Goal: Book appointment/travel/reservation

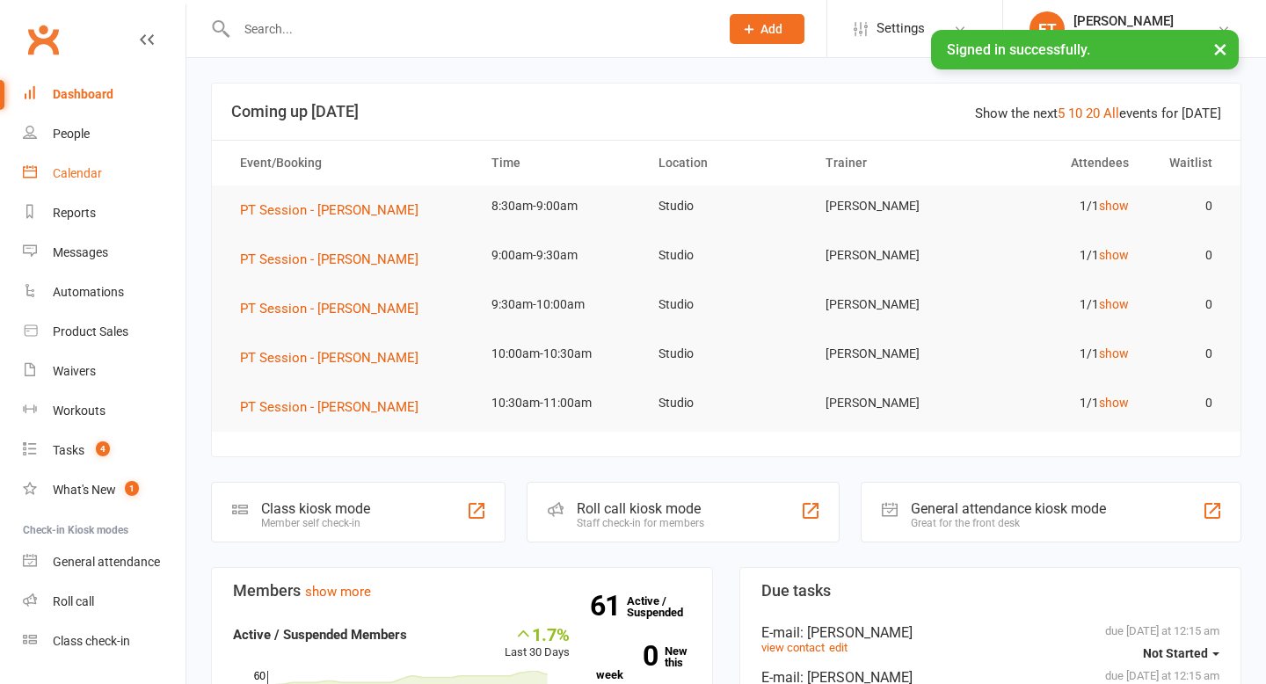
click at [82, 177] on div "Calendar" at bounding box center [77, 173] width 49 height 14
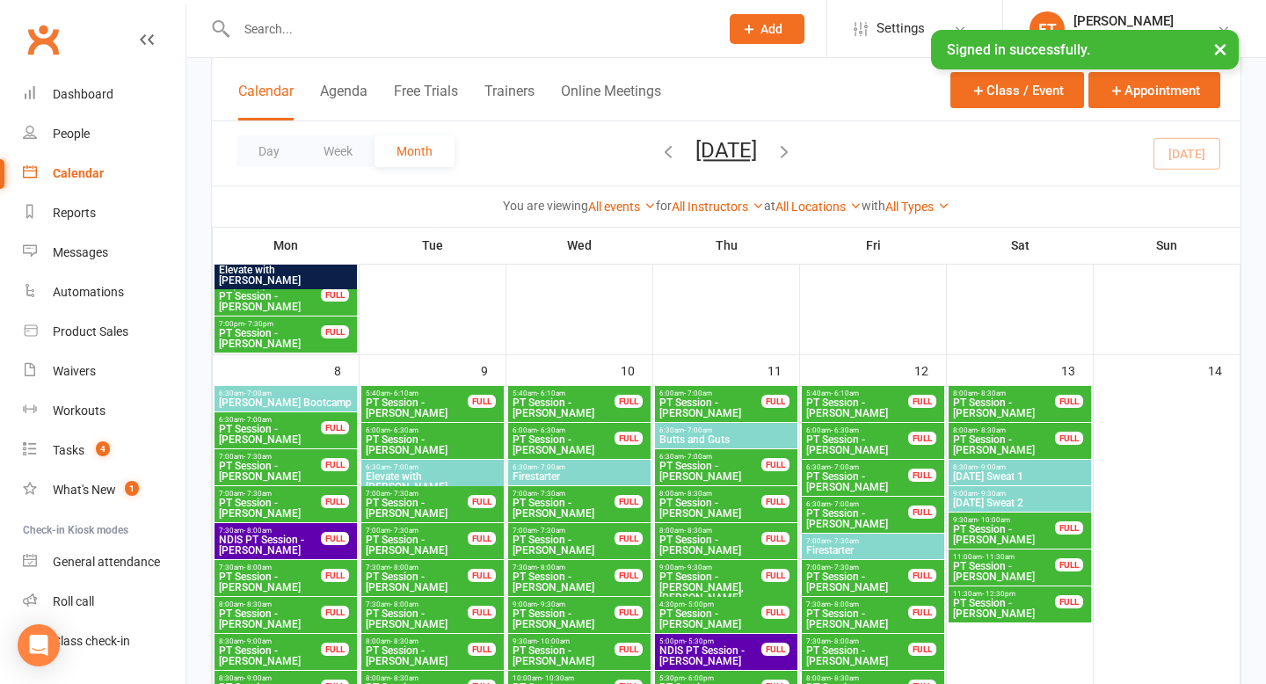
scroll to position [894, 0]
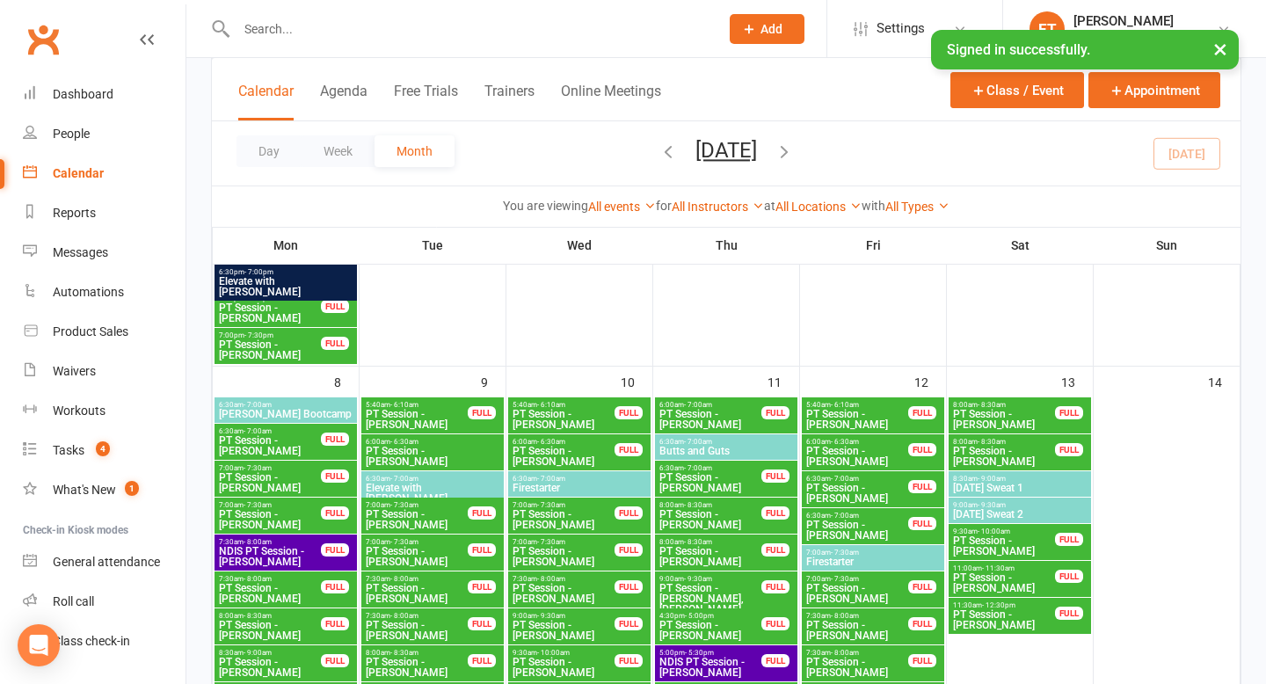
click at [703, 413] on span "PT Session - [PERSON_NAME]" at bounding box center [711, 419] width 104 height 21
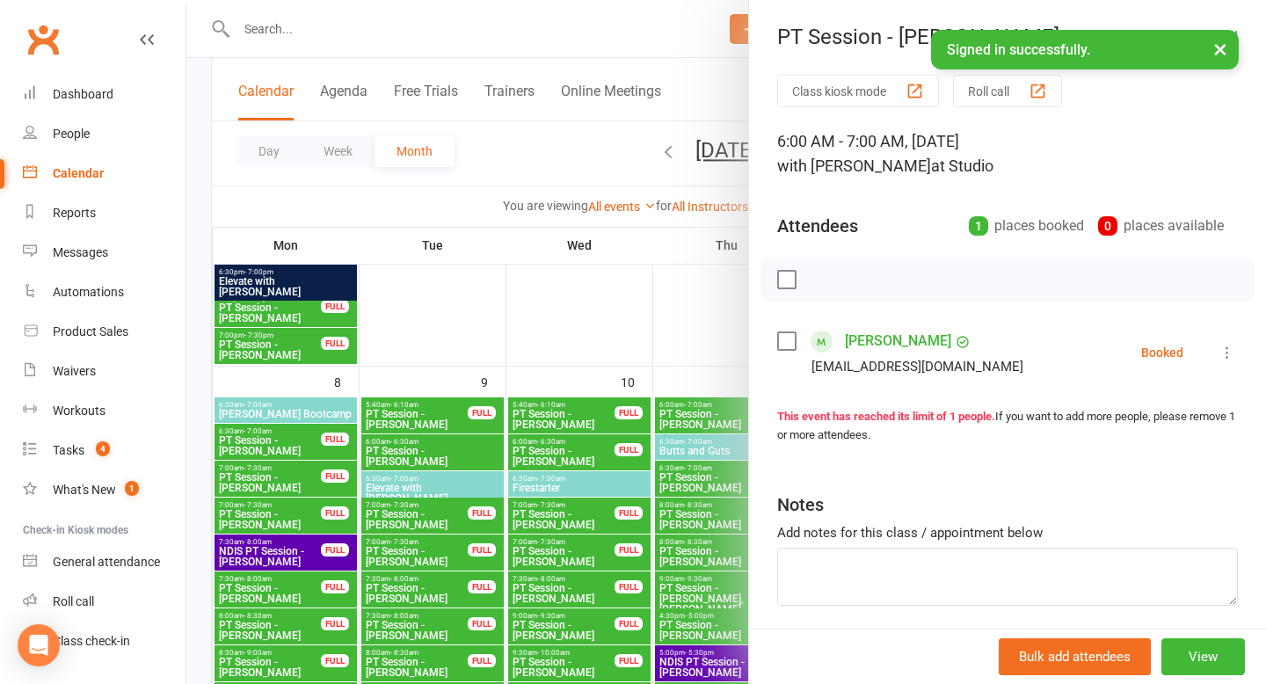
click at [1222, 48] on button "×" at bounding box center [1220, 49] width 32 height 38
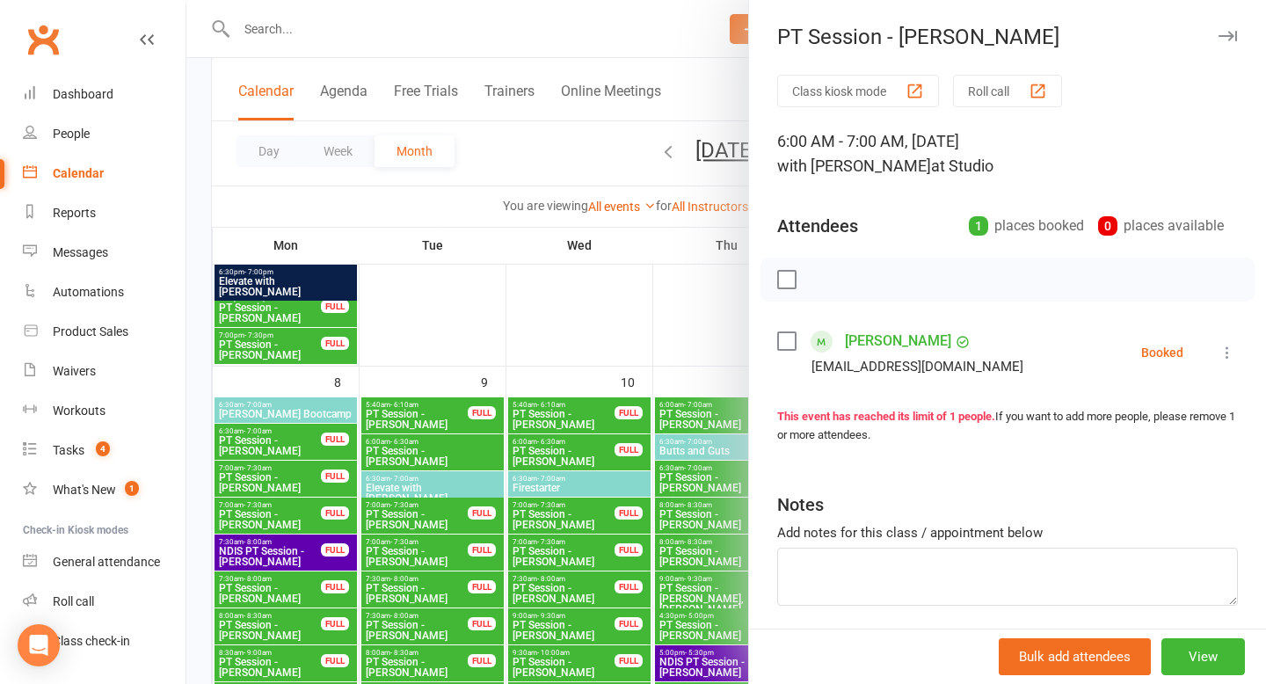
click at [1229, 39] on icon "button" at bounding box center [1228, 36] width 18 height 11
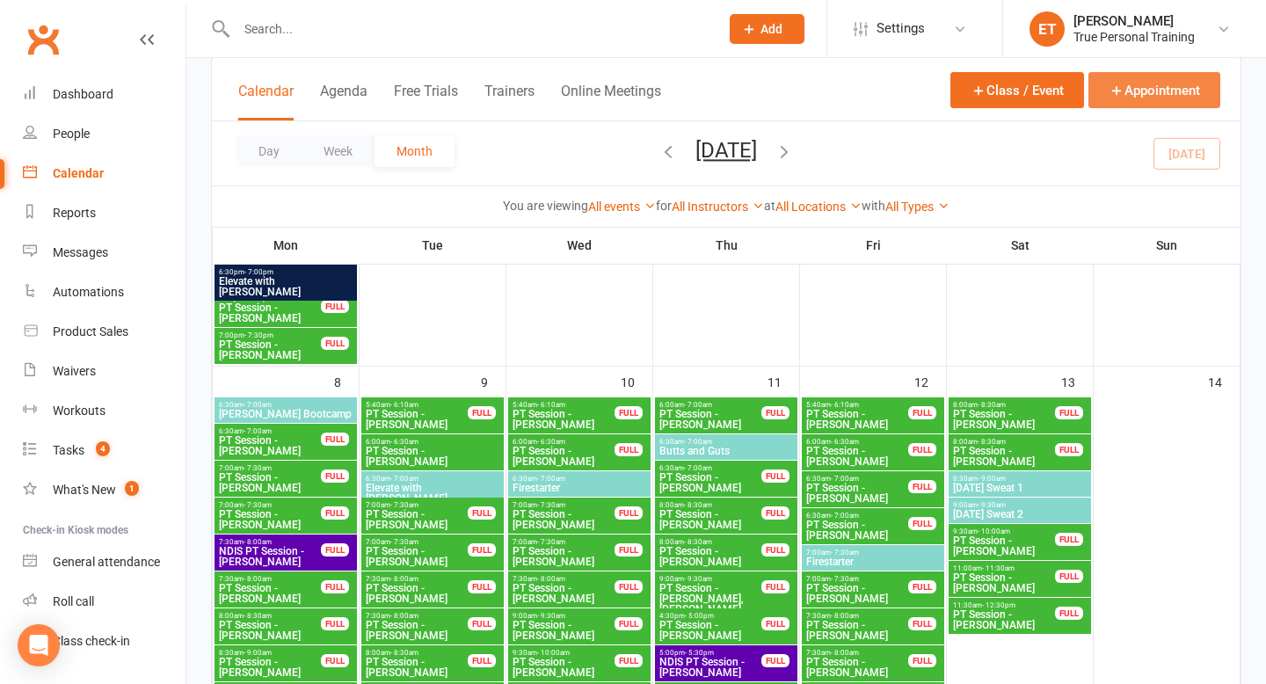
click at [1144, 79] on button "Appointment" at bounding box center [1154, 90] width 132 height 36
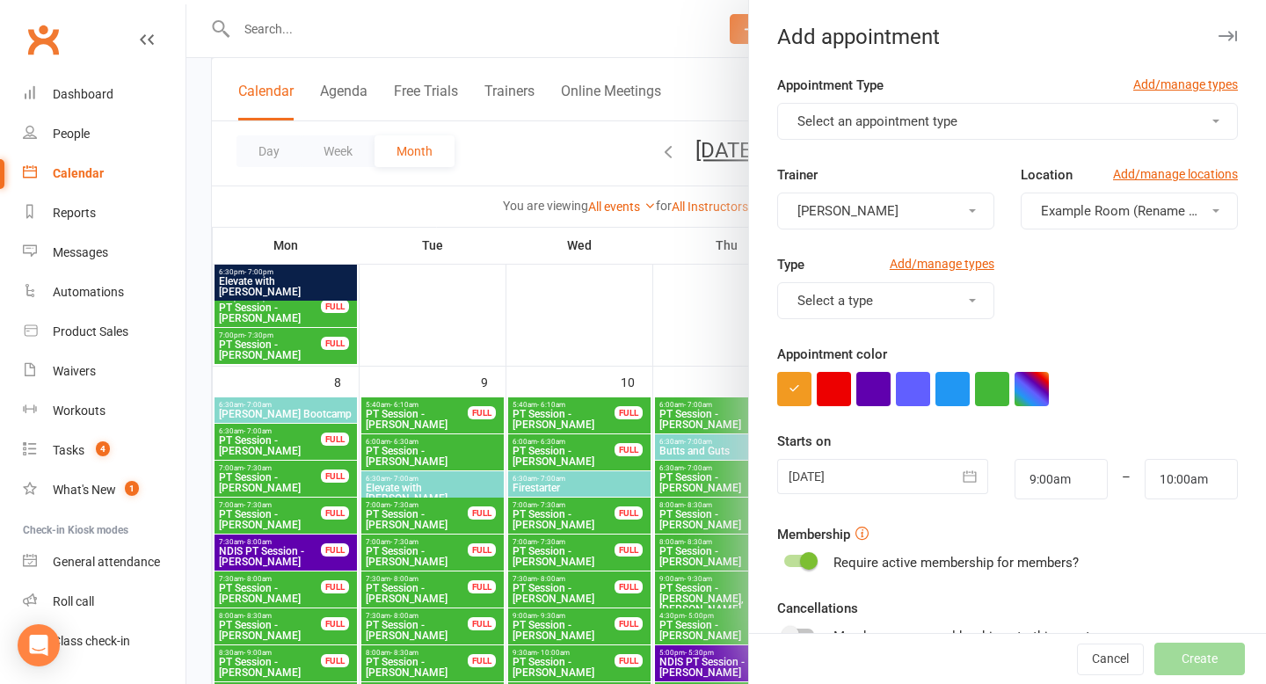
click at [852, 126] on span "Select an appointment type" at bounding box center [877, 121] width 160 height 16
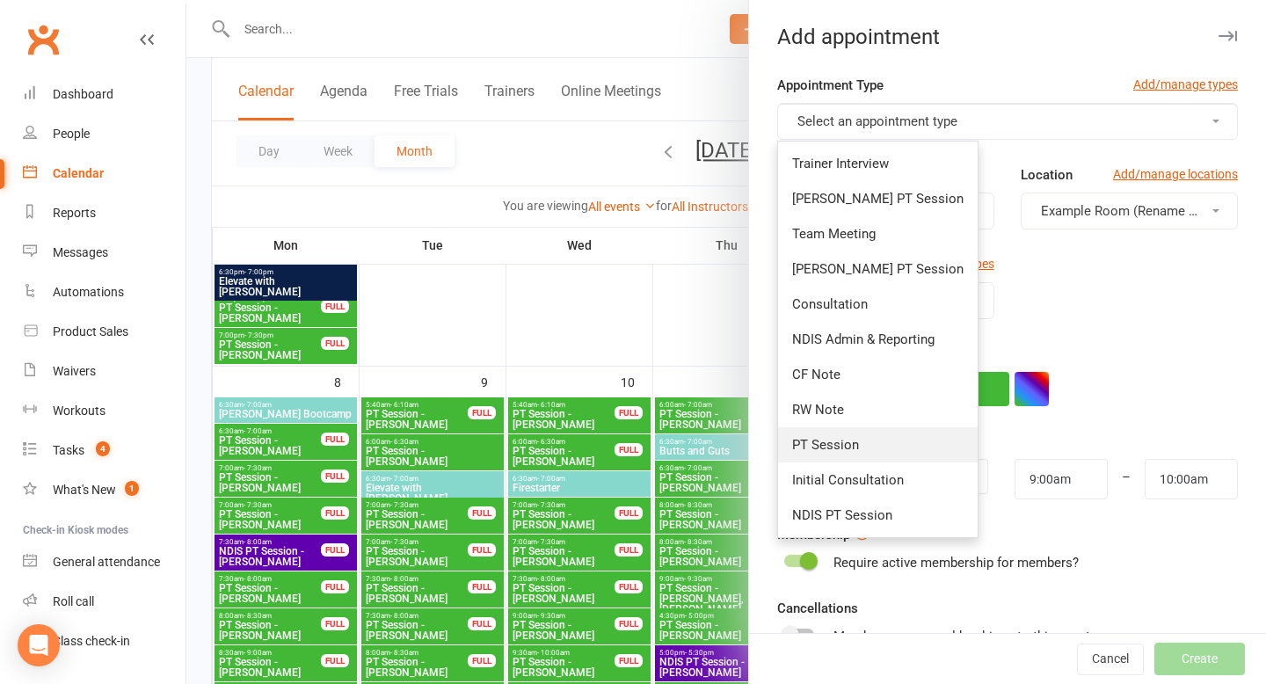
click at [804, 452] on link "PT Session" at bounding box center [878, 444] width 200 height 35
type input "9:30am"
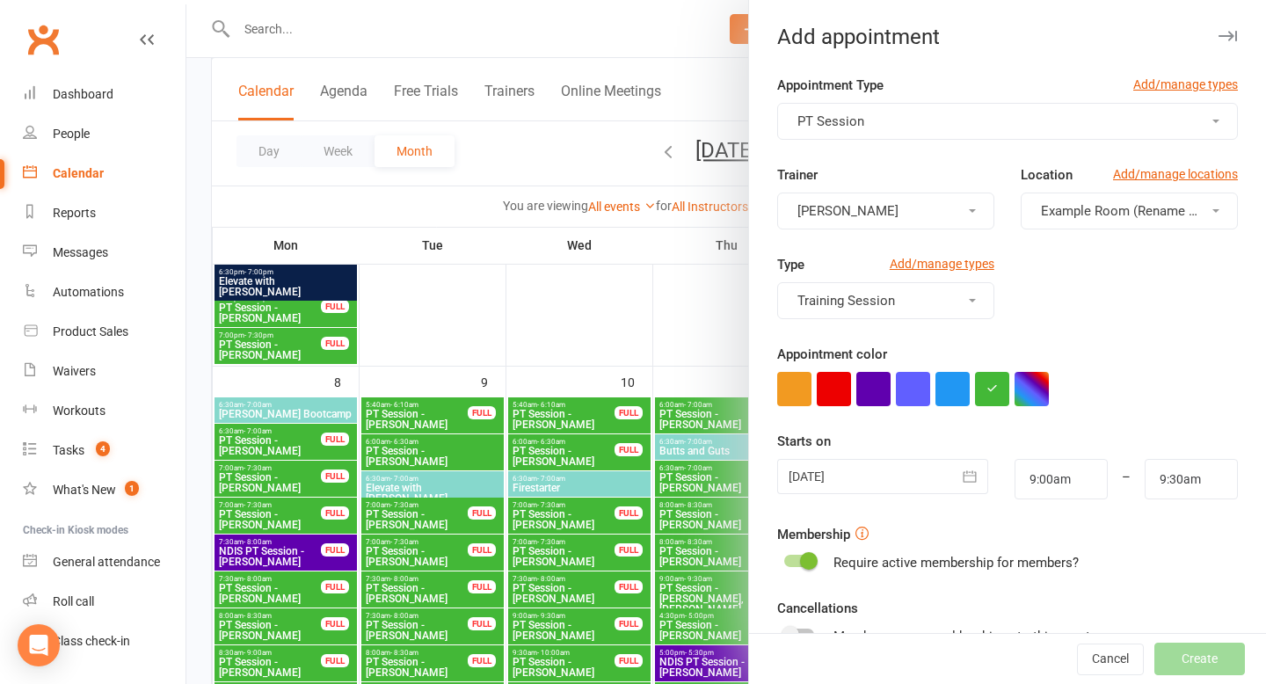
click at [1050, 224] on button "Example Room (Rename me!)" at bounding box center [1129, 211] width 217 height 37
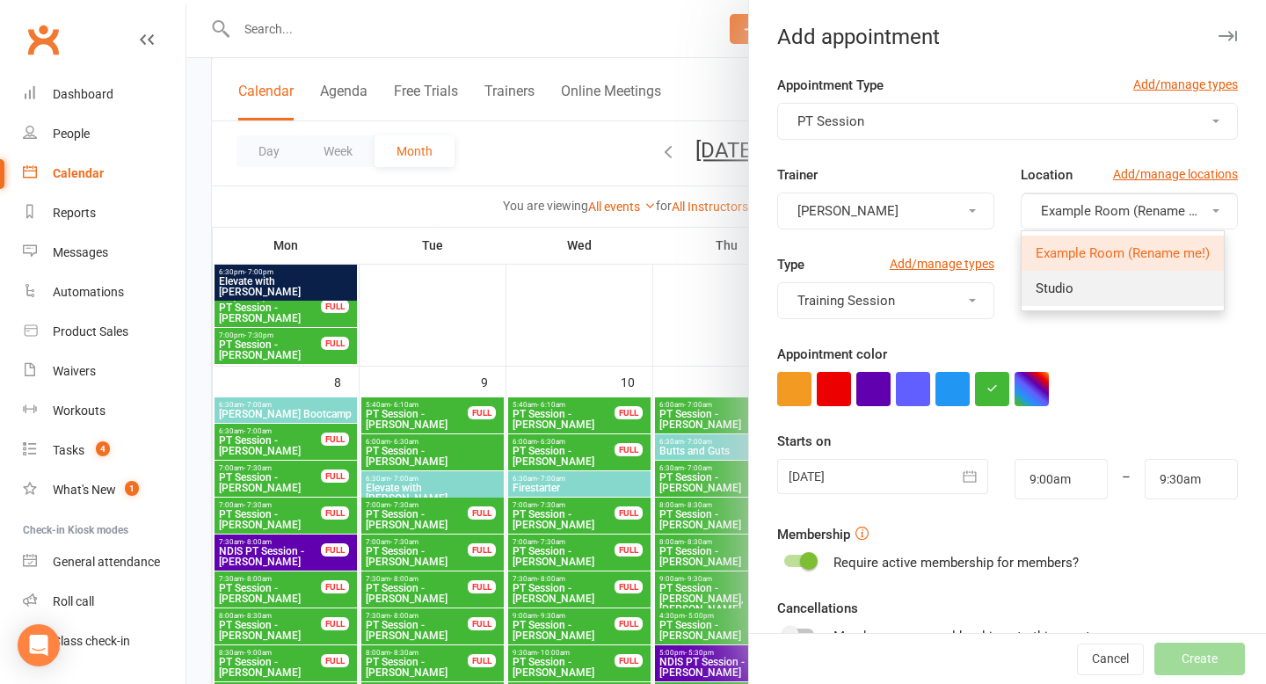
click at [1044, 289] on span "Studio" at bounding box center [1055, 288] width 38 height 16
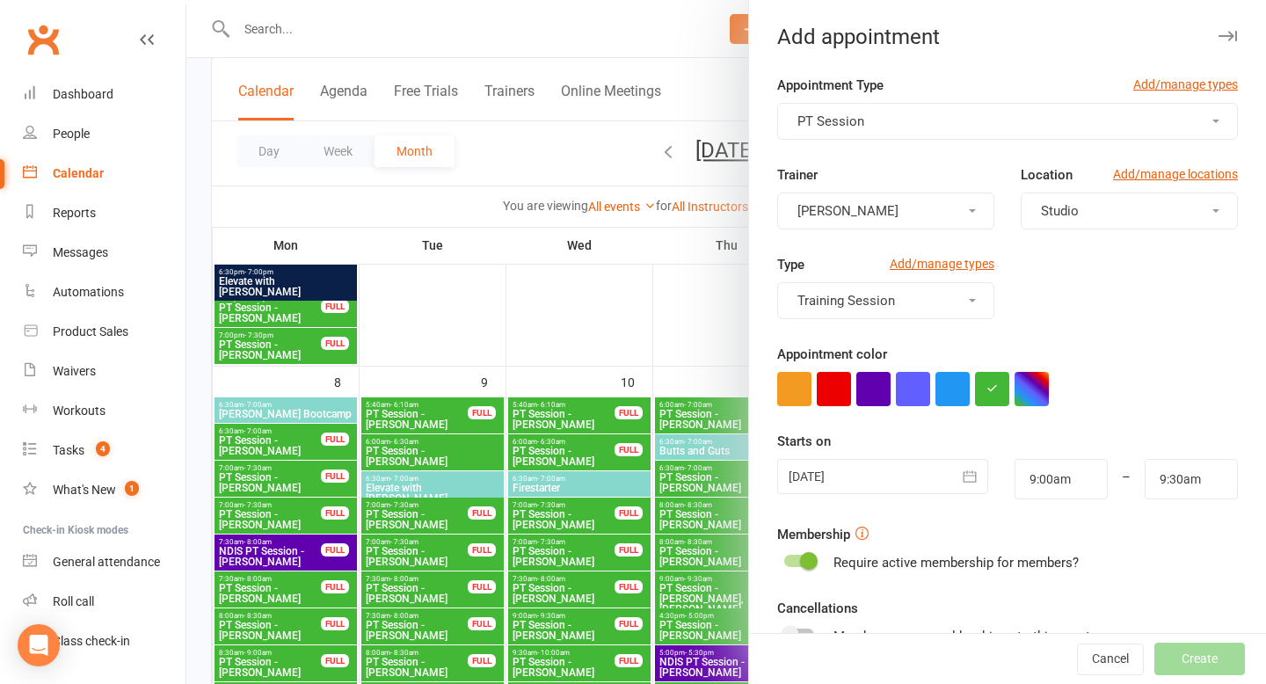
click at [913, 482] on div at bounding box center [882, 476] width 211 height 35
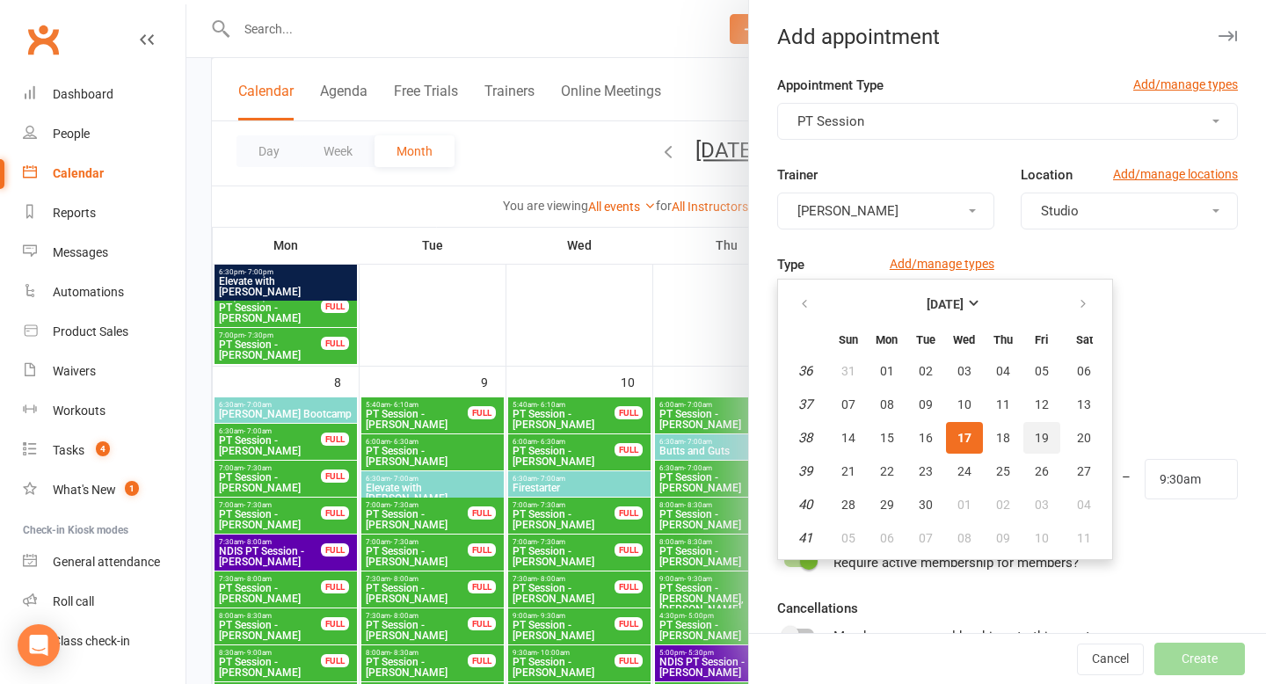
click at [1042, 436] on span "19" at bounding box center [1042, 438] width 14 height 14
type input "[DATE]"
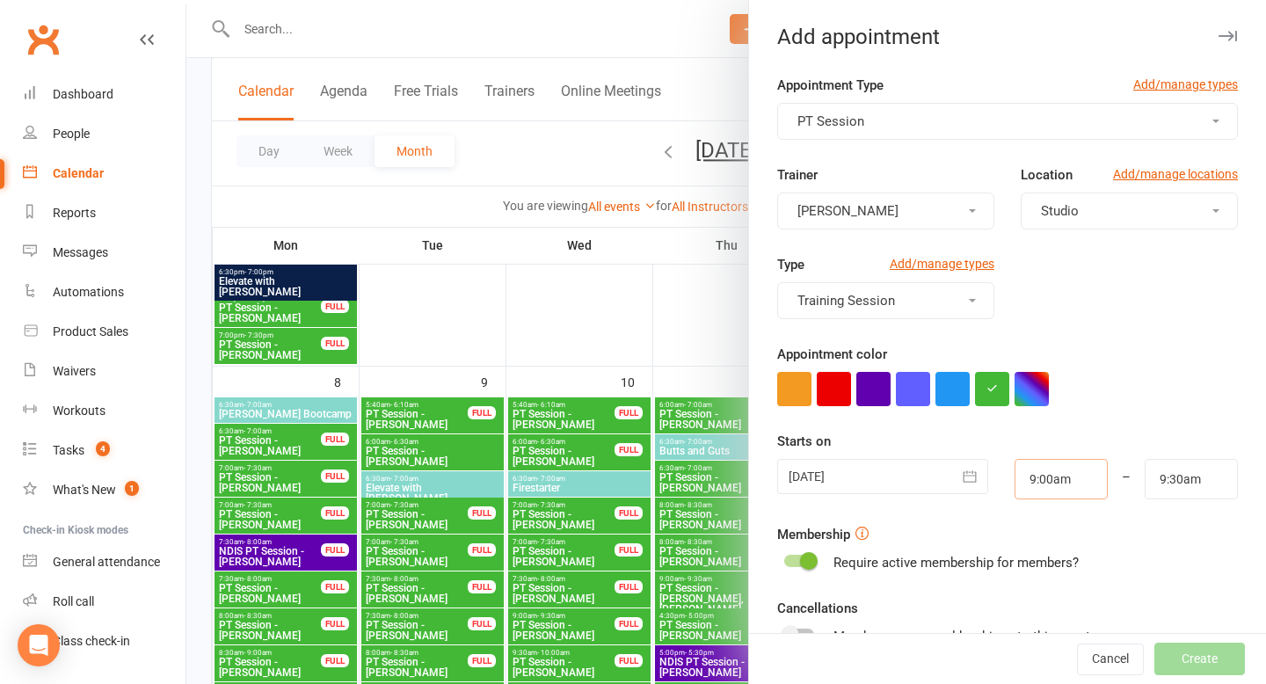
click at [1052, 493] on input "9:00am" at bounding box center [1061, 479] width 93 height 40
type input "4:00pm"
click at [1022, 529] on li "4:00pm" at bounding box center [1057, 525] width 84 height 26
click at [1191, 472] on input "9:30am" at bounding box center [1191, 479] width 93 height 40
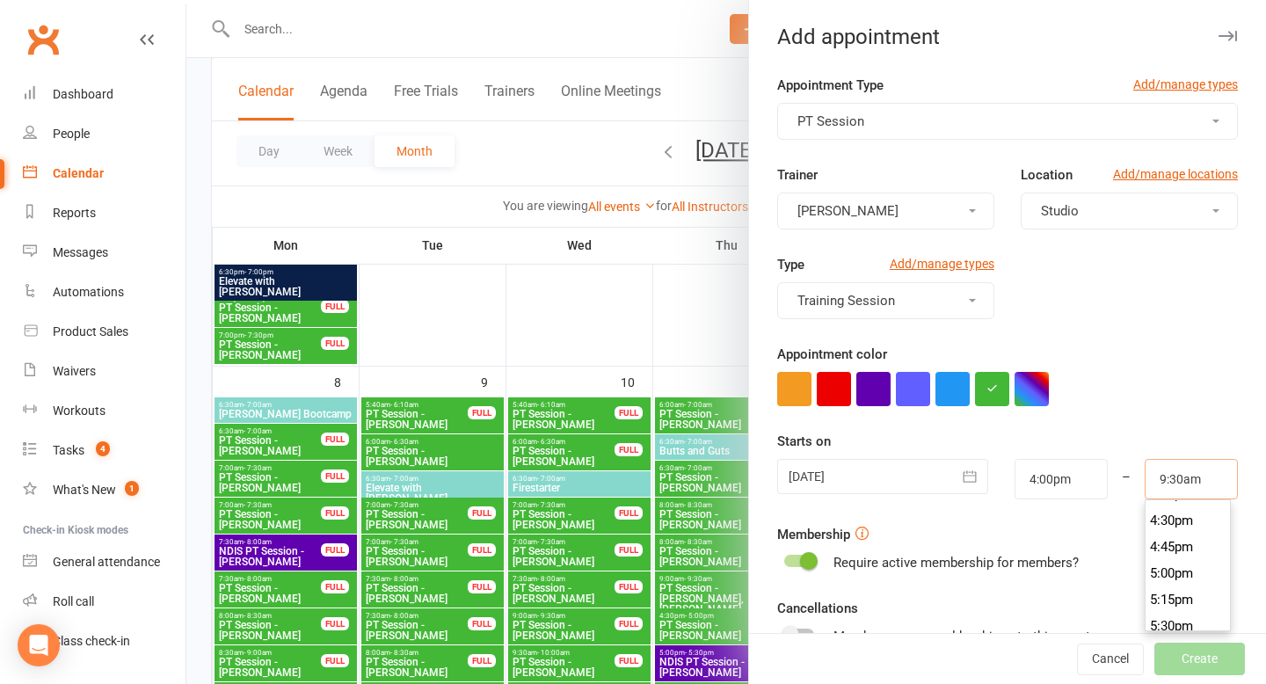
scroll to position [1750, 0]
type input "5:00pm"
click at [1157, 556] on li "5:00pm" at bounding box center [1188, 556] width 84 height 26
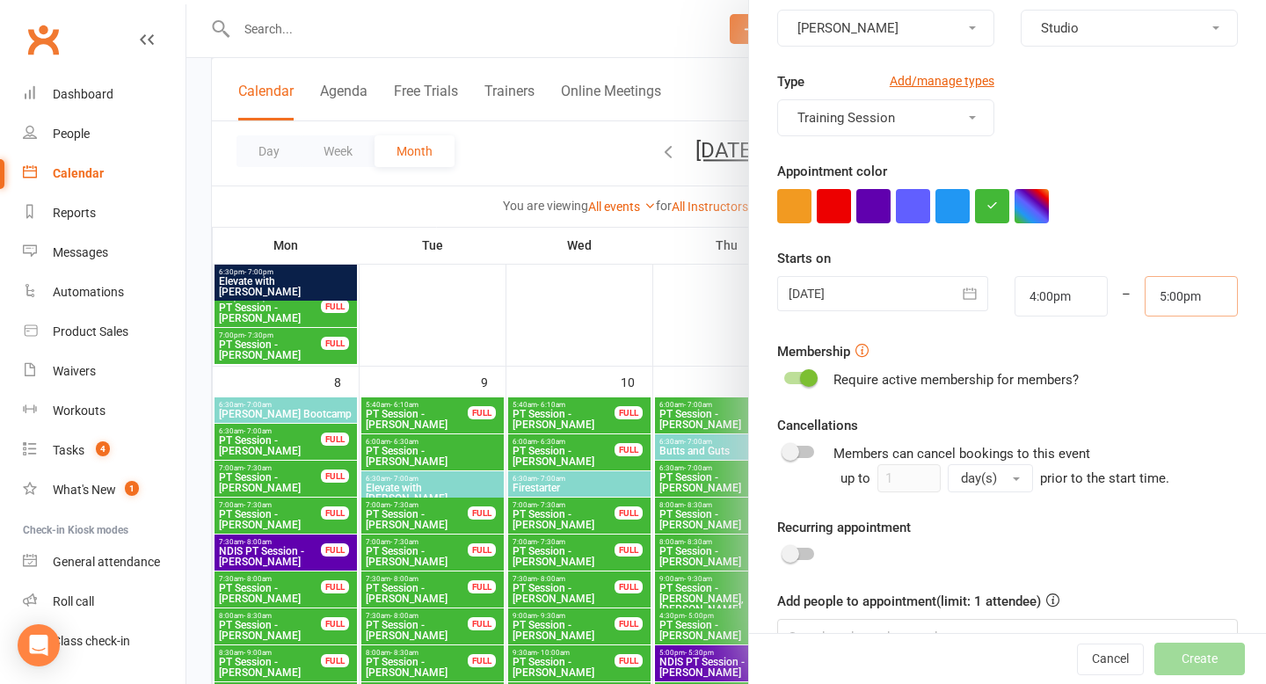
scroll to position [230, 0]
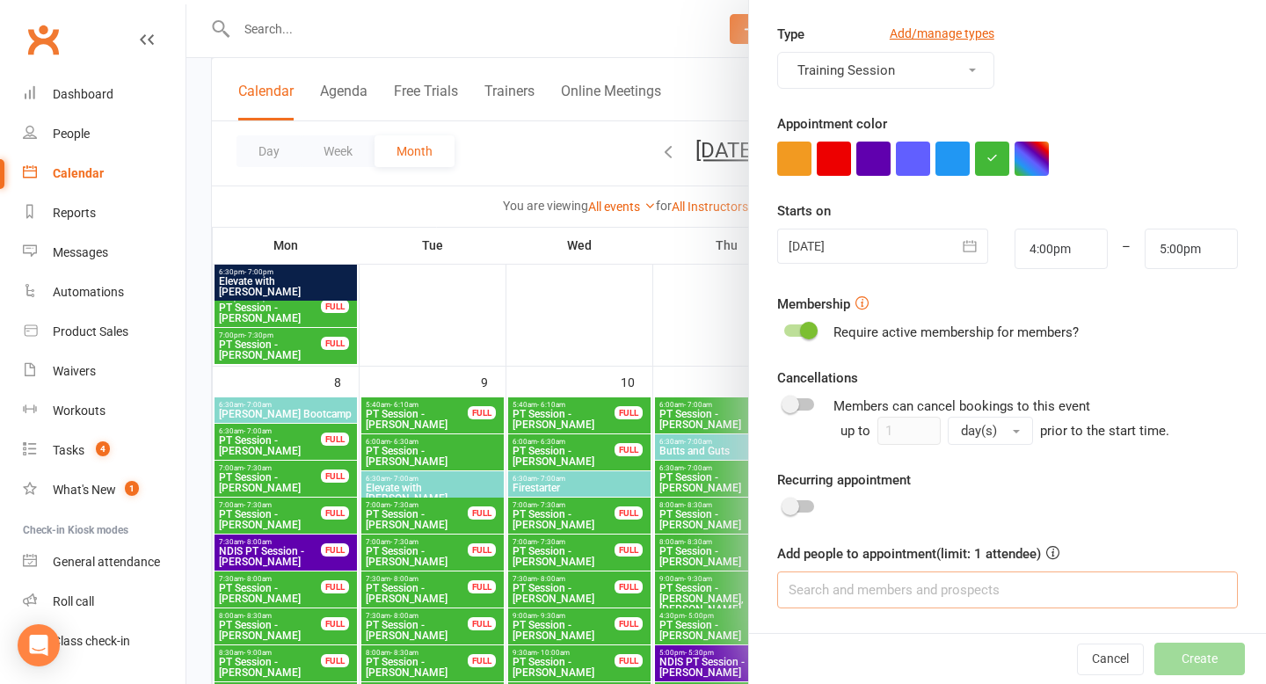
click at [955, 594] on input at bounding box center [1007, 589] width 461 height 37
click at [919, 581] on input at bounding box center [1007, 589] width 461 height 37
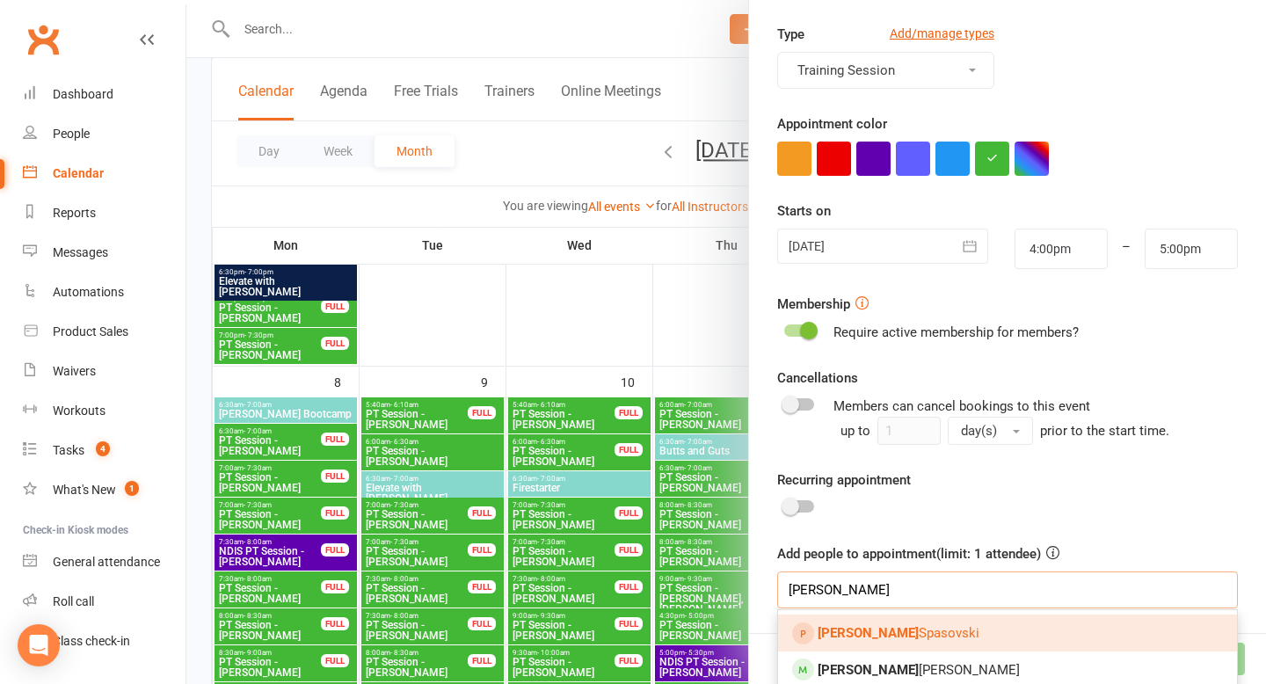
click at [919, 581] on input "[PERSON_NAME]" at bounding box center [1007, 589] width 461 height 37
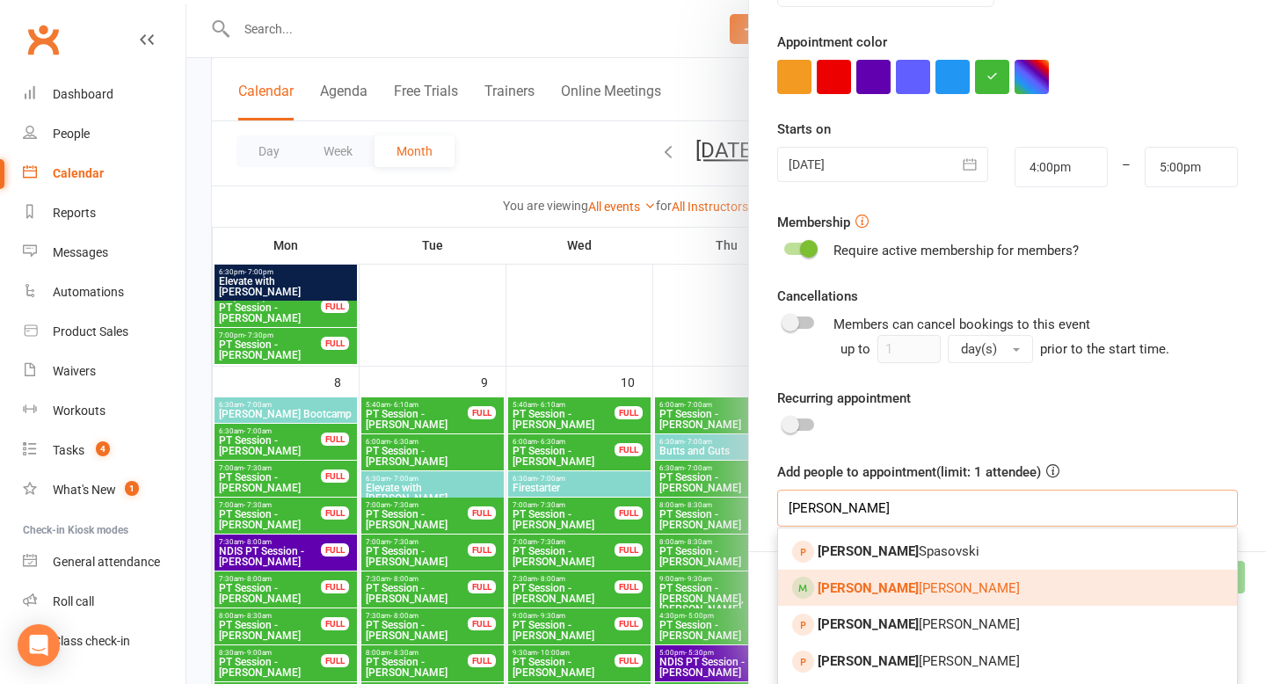
type input "[PERSON_NAME]"
click at [922, 582] on span "[PERSON_NAME] [PERSON_NAME]" at bounding box center [919, 588] width 202 height 16
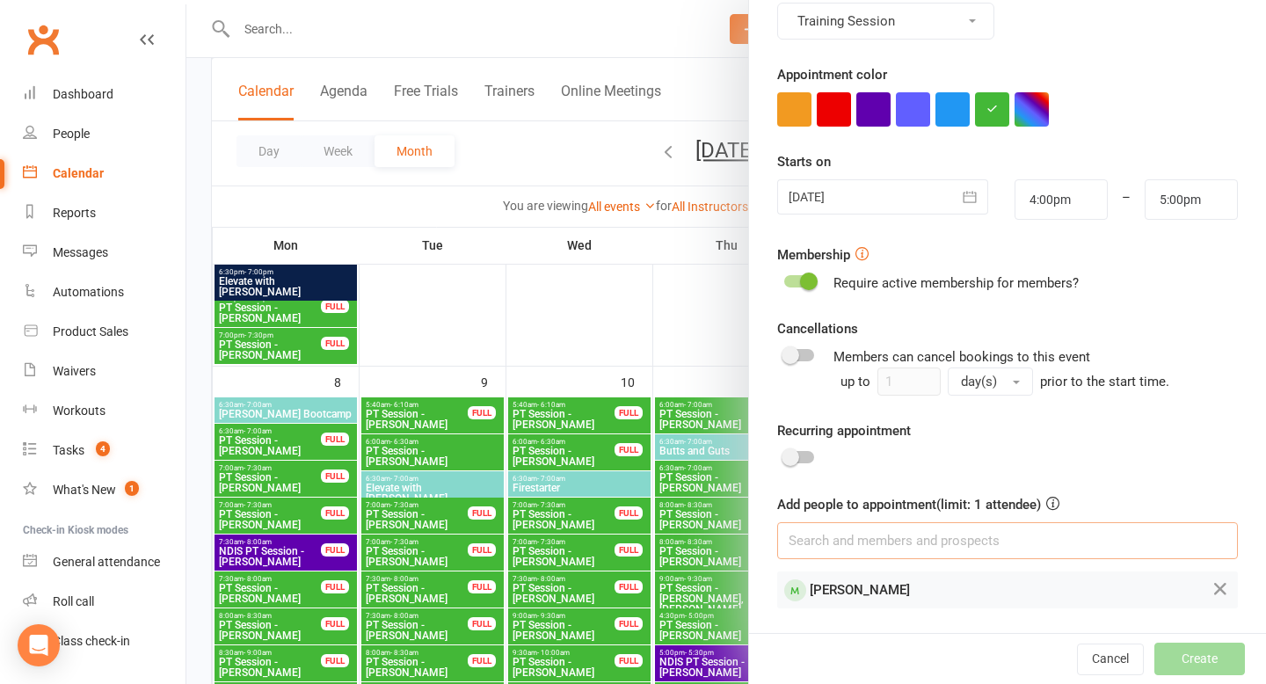
scroll to position [280, 0]
click at [1194, 662] on button "Create" at bounding box center [1199, 659] width 91 height 32
